Goal: Navigation & Orientation: Find specific page/section

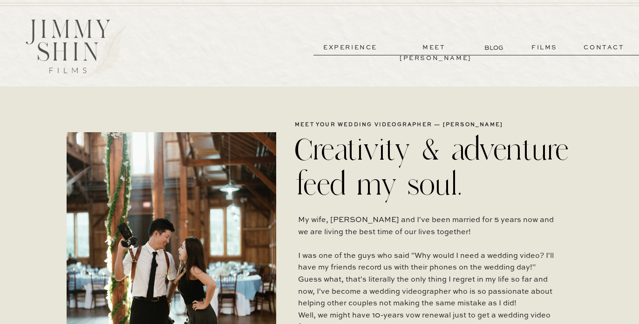
click at [351, 48] on p "experience" at bounding box center [350, 47] width 69 height 11
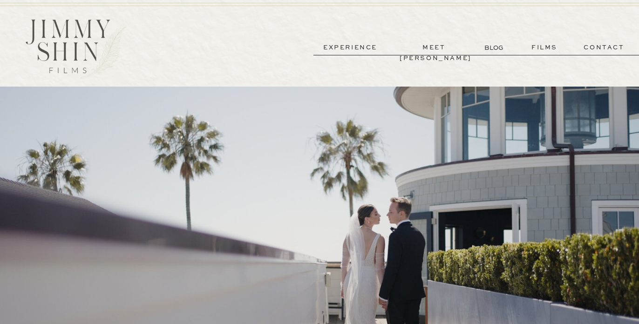
click at [426, 51] on p "meet [PERSON_NAME]" at bounding box center [434, 47] width 69 height 11
